Goal: Information Seeking & Learning: Learn about a topic

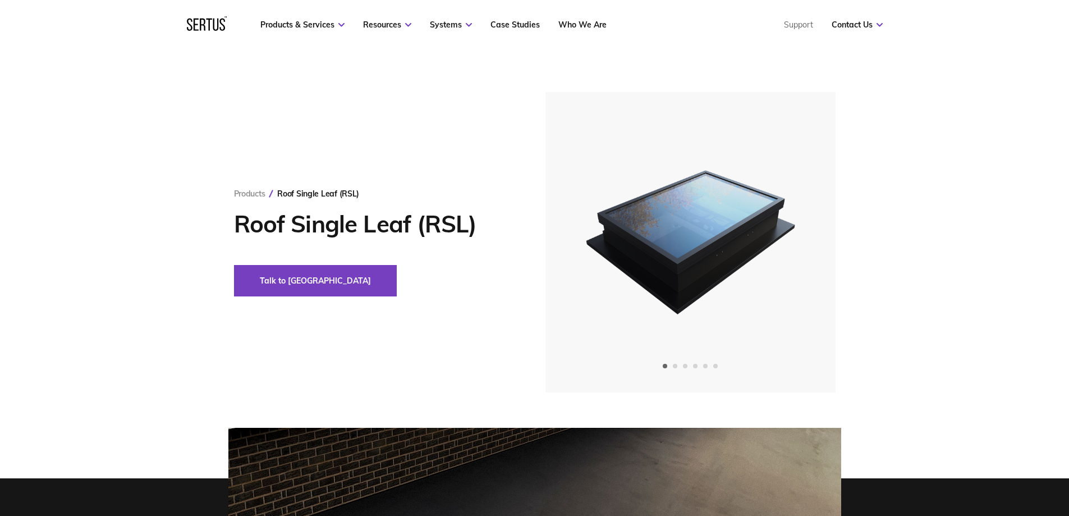
scroll to position [337, 0]
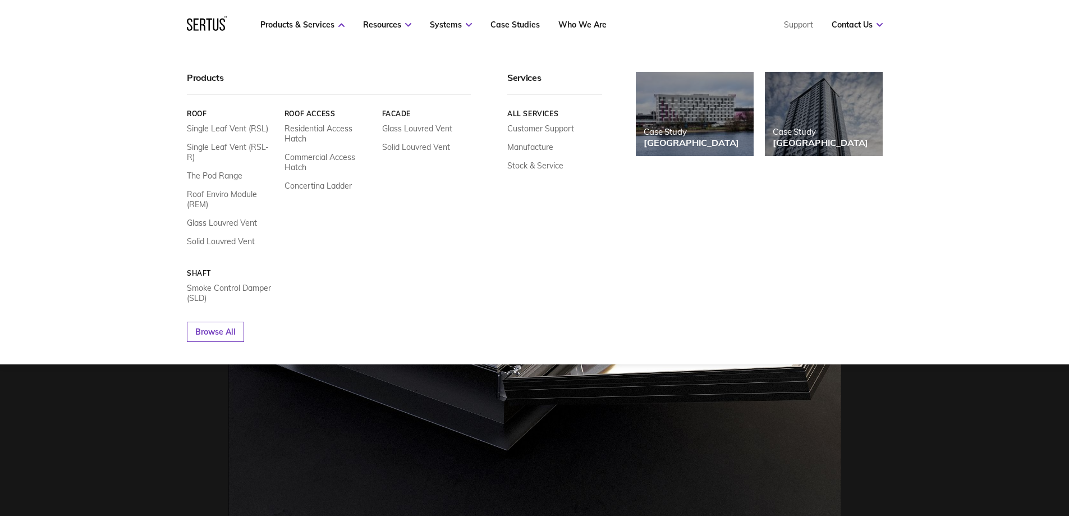
click at [324, 19] on nav "Products & Services Resources Systems Case Studies Who We Are Support Contact U…" at bounding box center [535, 24] width 696 height 49
click at [224, 150] on link "Single Leaf Vent (RSL-R)" at bounding box center [231, 152] width 89 height 20
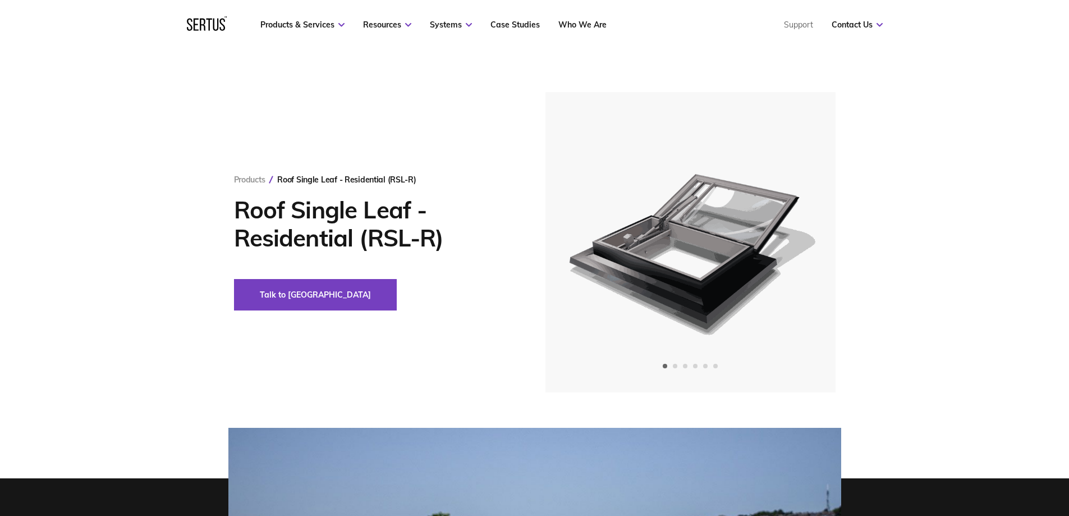
scroll to position [112, 0]
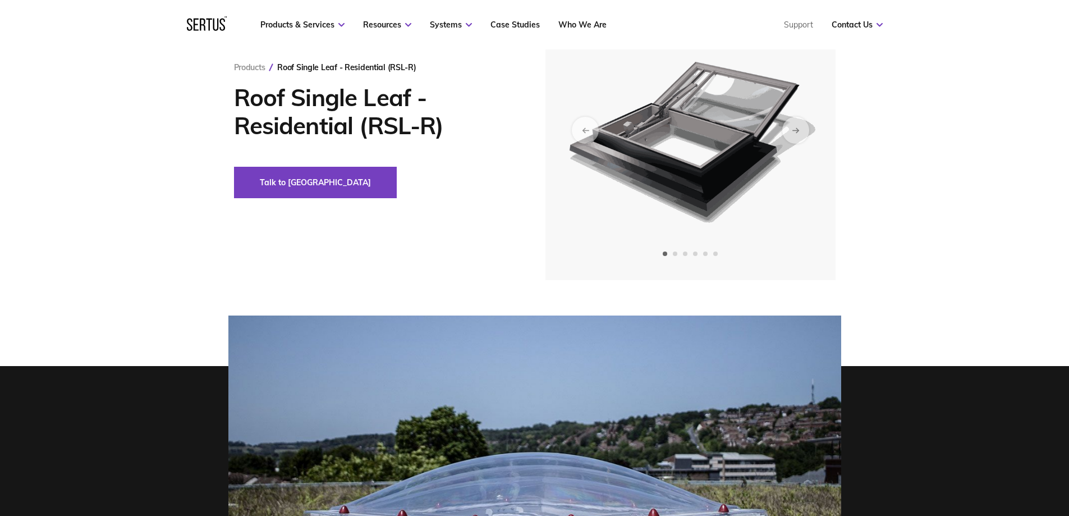
click at [762, 136] on img at bounding box center [689, 130] width 275 height 300
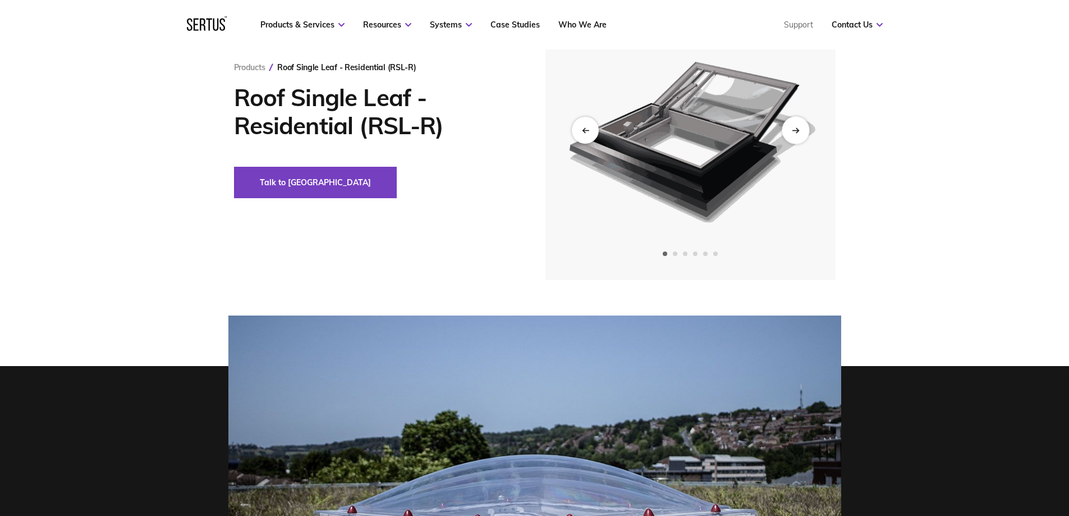
click at [790, 139] on div "Next slide" at bounding box center [794, 129] width 27 height 27
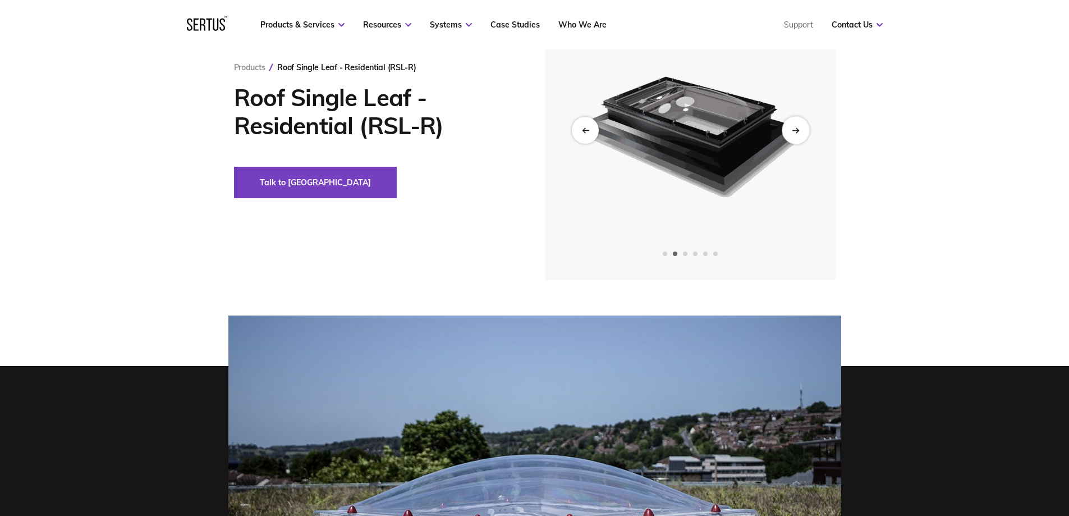
click at [790, 139] on div "Next slide" at bounding box center [794, 129] width 27 height 27
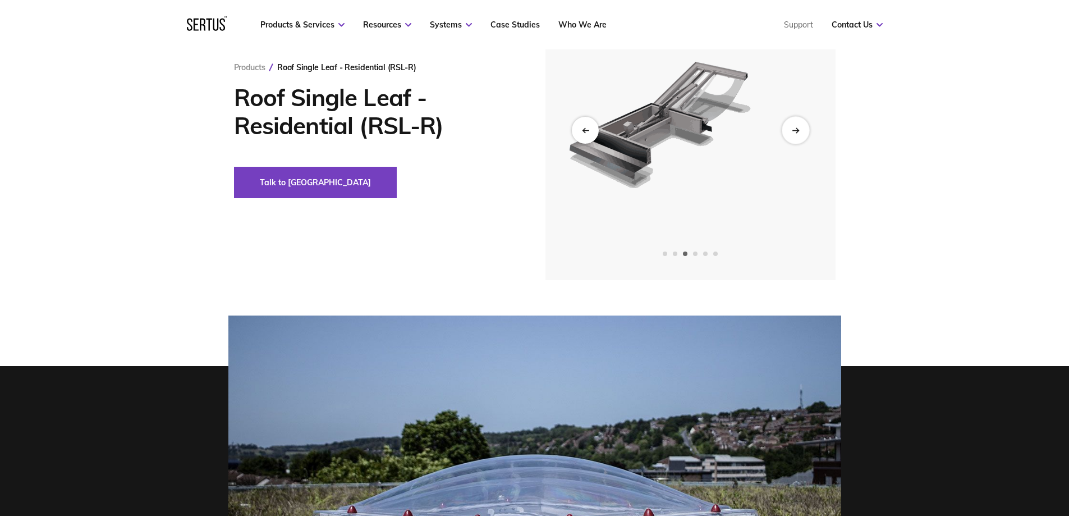
click at [790, 139] on div "Next slide" at bounding box center [794, 129] width 27 height 27
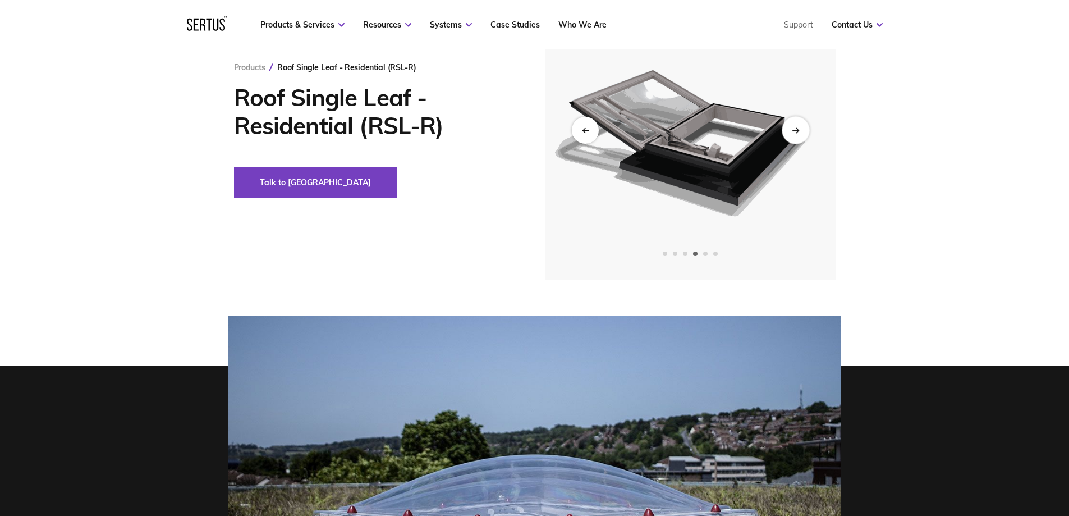
click at [794, 134] on div "Next slide" at bounding box center [794, 129] width 27 height 27
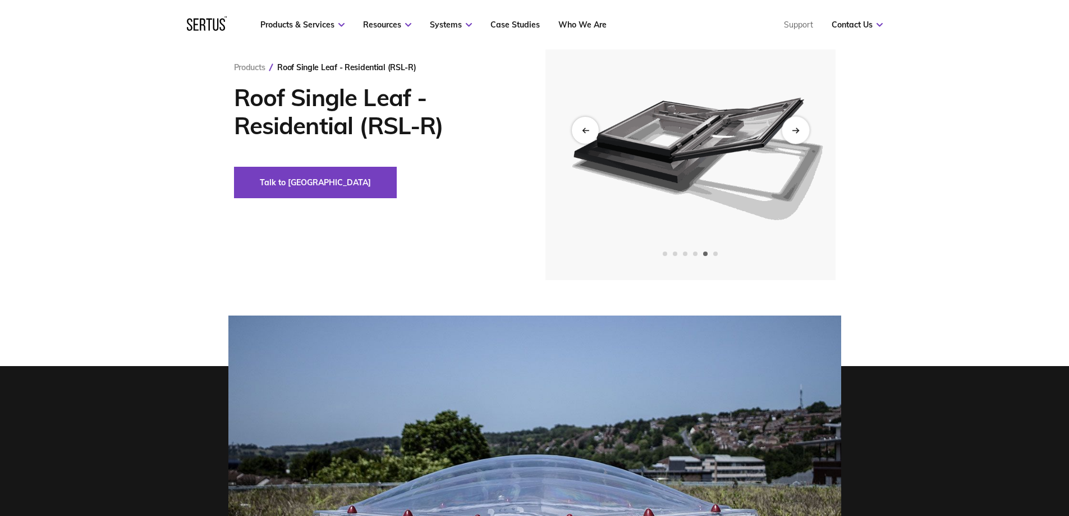
click at [794, 134] on div "Next slide" at bounding box center [794, 129] width 27 height 27
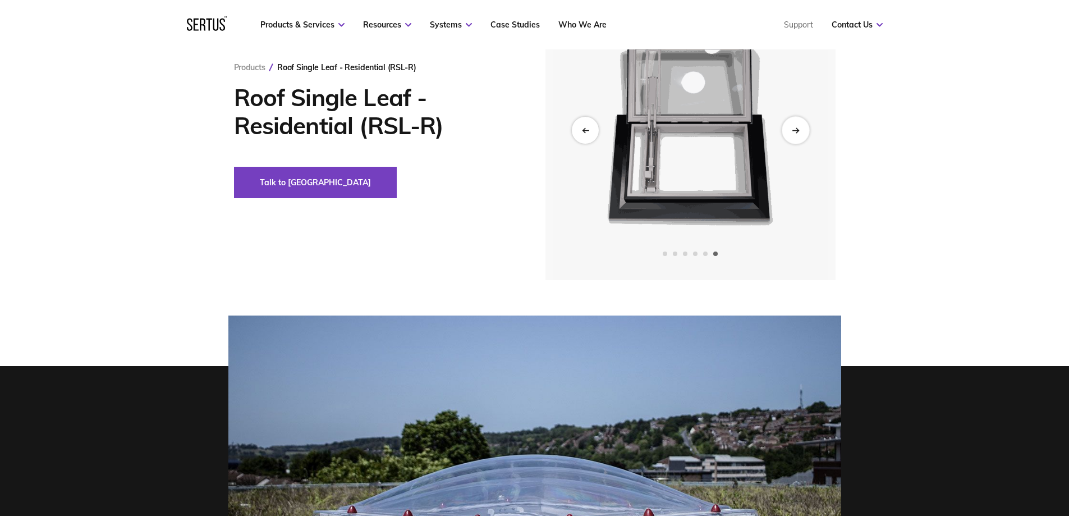
click at [794, 134] on div "Next slide" at bounding box center [794, 129] width 27 height 27
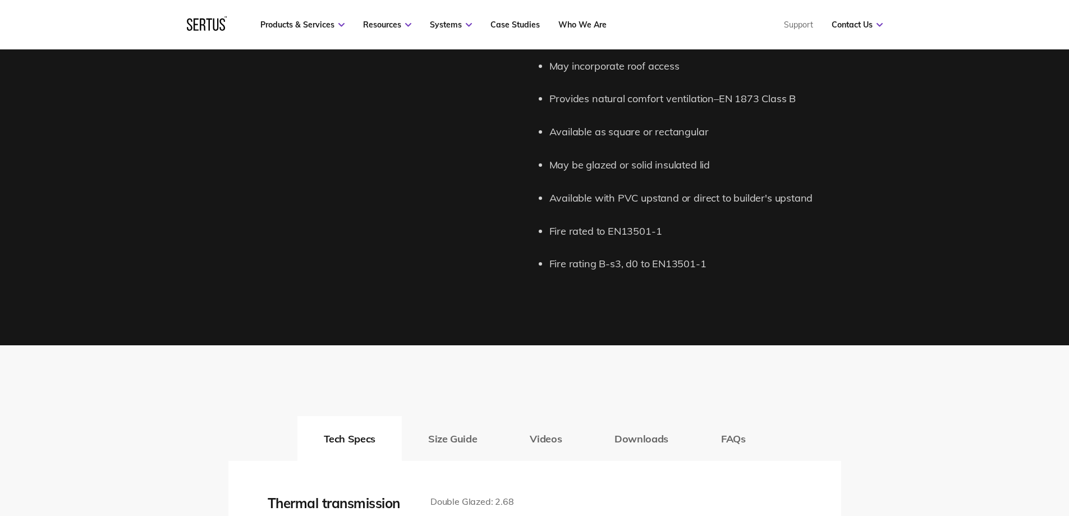
scroll to position [1627, 0]
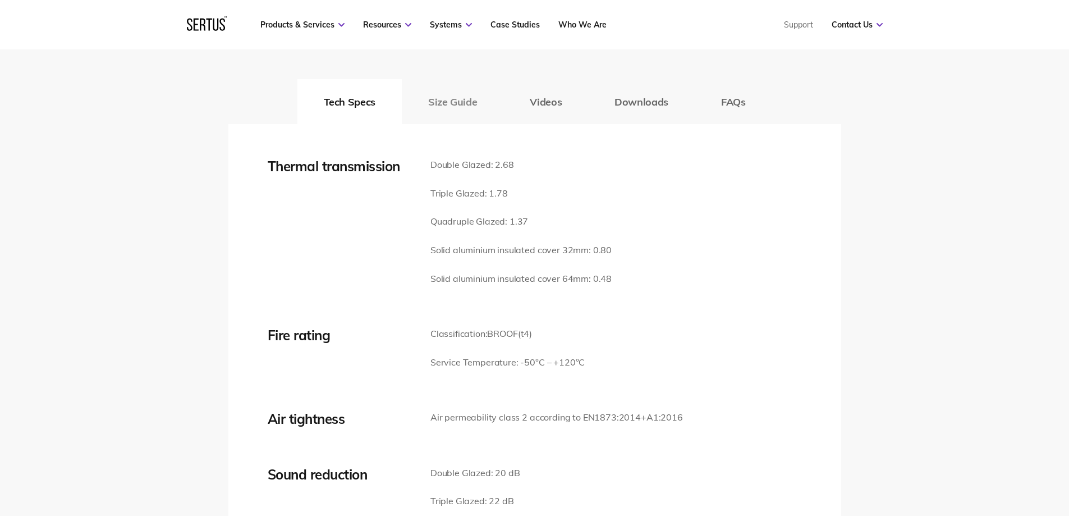
click at [444, 98] on button "Size Guide" at bounding box center [453, 101] width 102 height 45
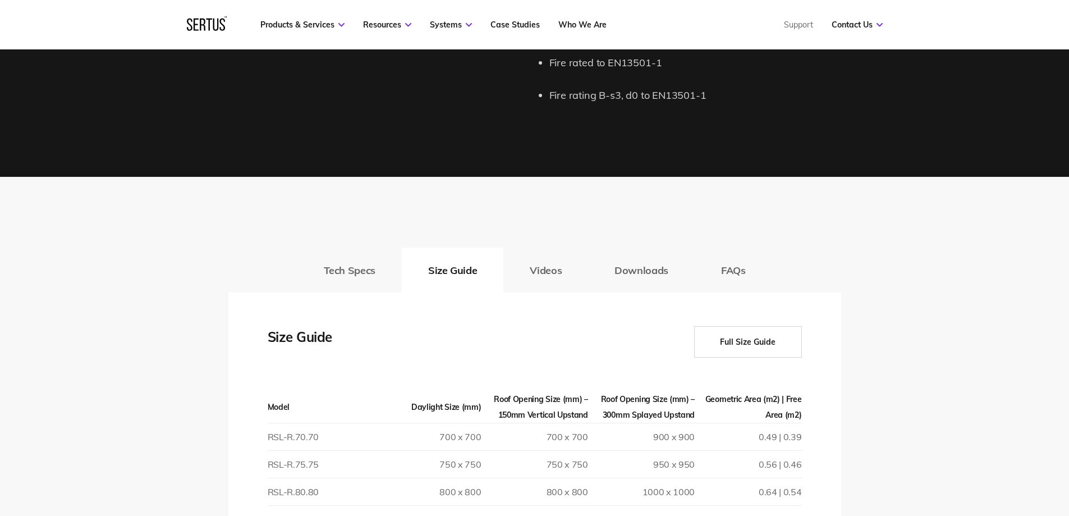
scroll to position [1739, 0]
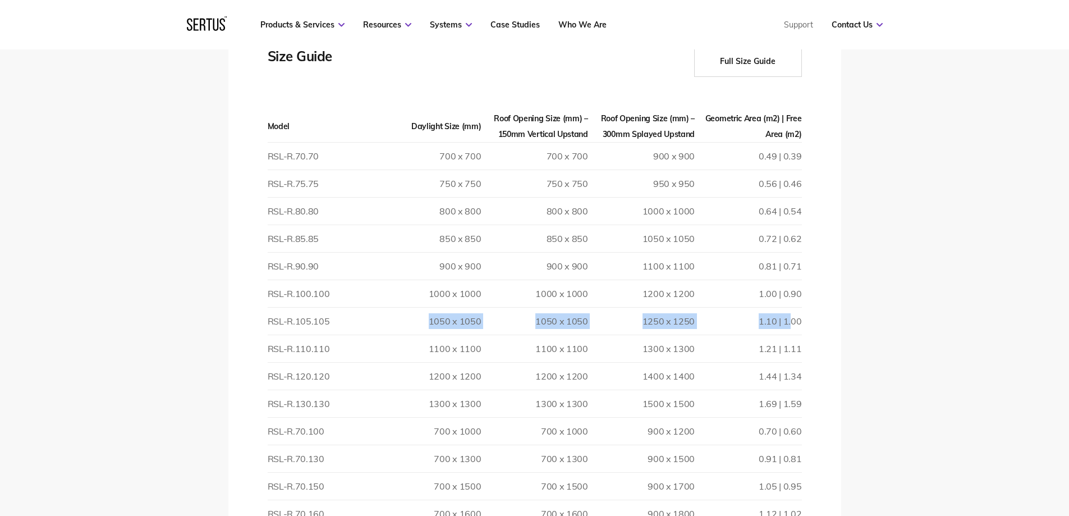
drag, startPoint x: 430, startPoint y: 321, endPoint x: 792, endPoint y: 320, distance: 361.3
click at [792, 320] on tr "RSL-R.105.105 1050 x 1050 1050 x 1050 1250 x 1250 1.10 | 1.00" at bounding box center [535, 320] width 534 height 27
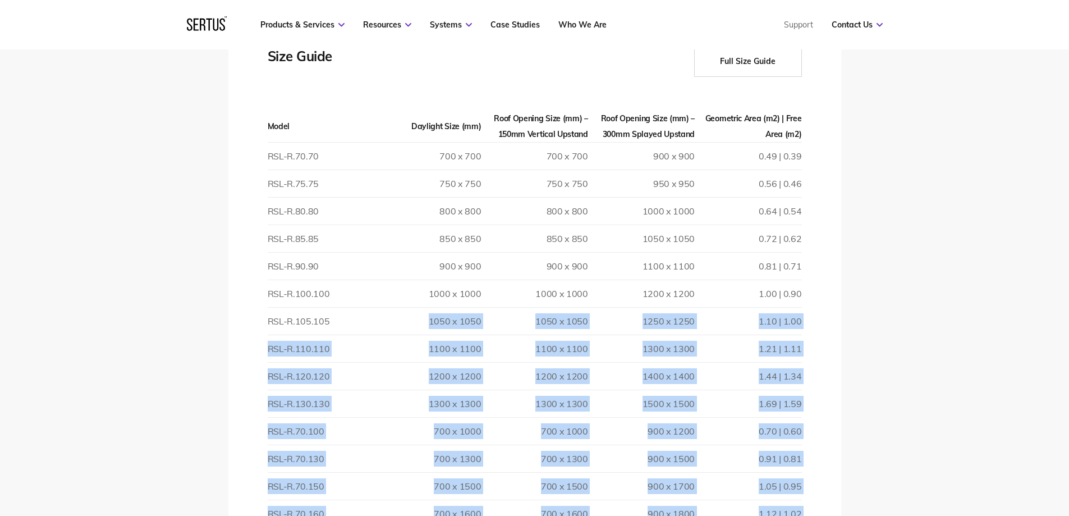
drag, startPoint x: 802, startPoint y: 320, endPoint x: 444, endPoint y: 326, distance: 357.9
click at [450, 326] on td "1050 x 1050" at bounding box center [427, 320] width 107 height 27
click at [453, 324] on td "1050 x 1050" at bounding box center [427, 320] width 107 height 27
click at [443, 323] on td "1050 x 1050" at bounding box center [427, 320] width 107 height 27
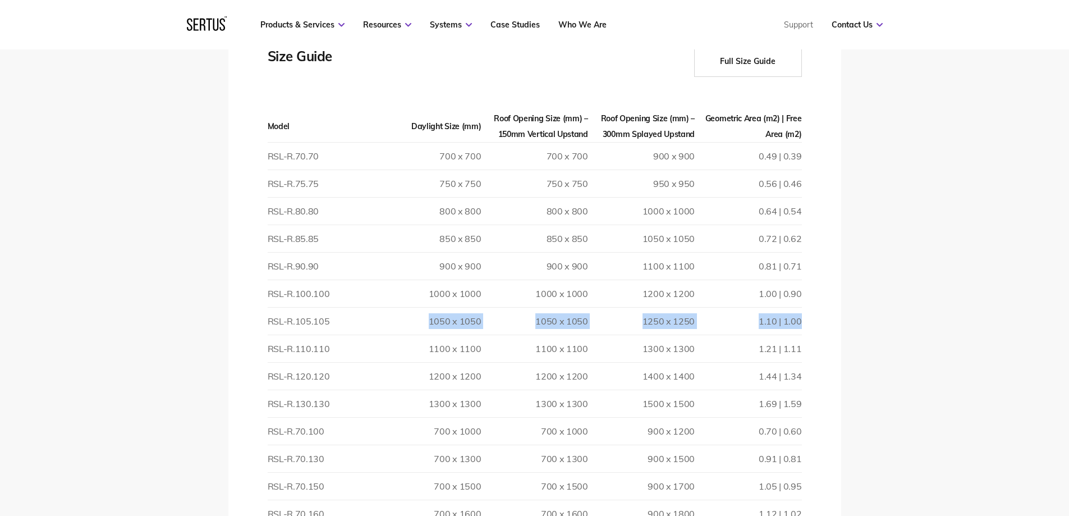
drag, startPoint x: 431, startPoint y: 320, endPoint x: 799, endPoint y: 314, distance: 368.1
click at [799, 314] on tr "RSL-R.105.105 1050 x 1050 1050 x 1050 1250 x 1250 1.10 | 1.00" at bounding box center [535, 320] width 534 height 27
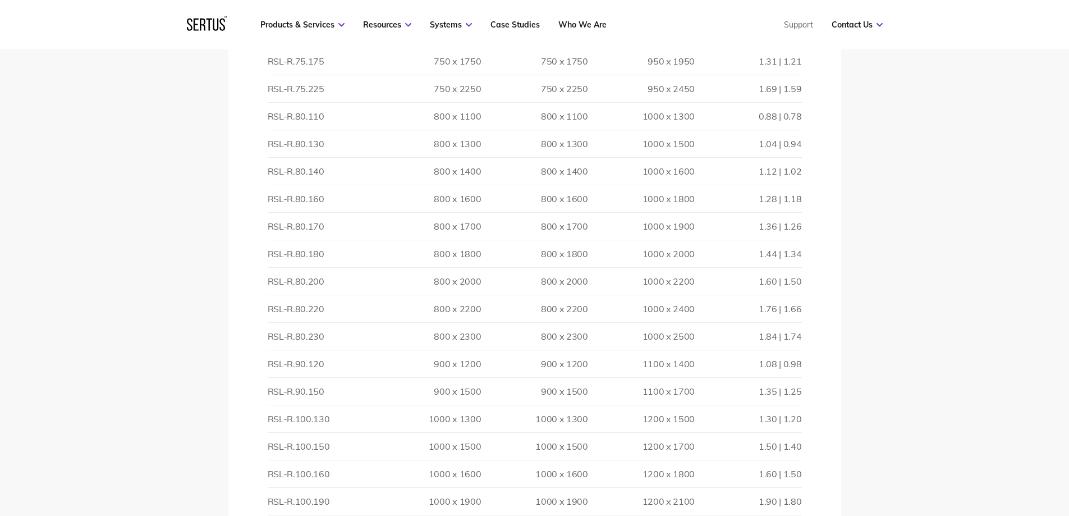
scroll to position [2468, 0]
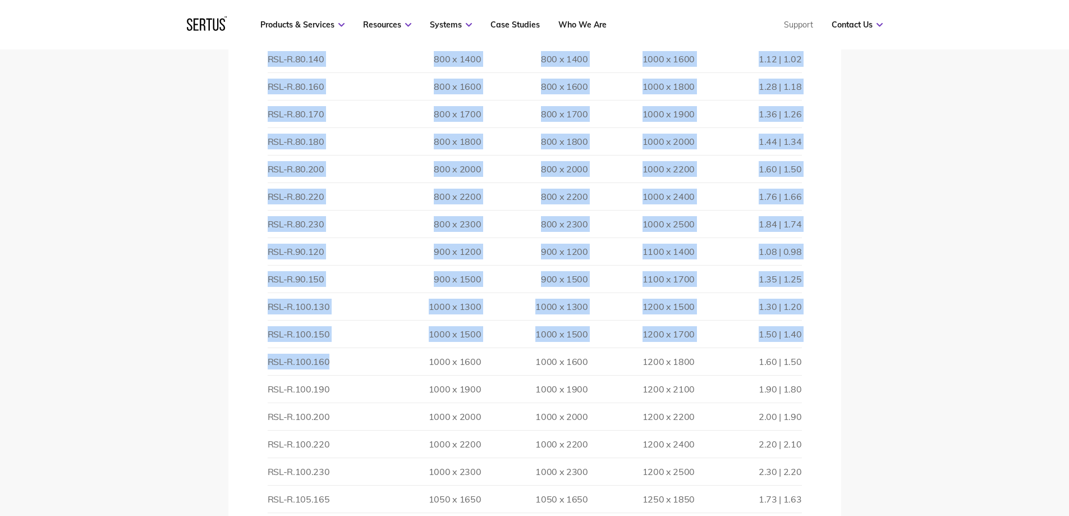
drag, startPoint x: 802, startPoint y: 360, endPoint x: 366, endPoint y: 356, distance: 436.5
click at [366, 356] on div "Thermal transmission Double Glazed: 2.68 Triple Glazed: 1.78 Quadruple Glazed: …" at bounding box center [534, 139] width 613 height 1712
click at [366, 356] on td "RSL-R.100.160" at bounding box center [321, 361] width 107 height 27
